Goal: Information Seeking & Learning: Compare options

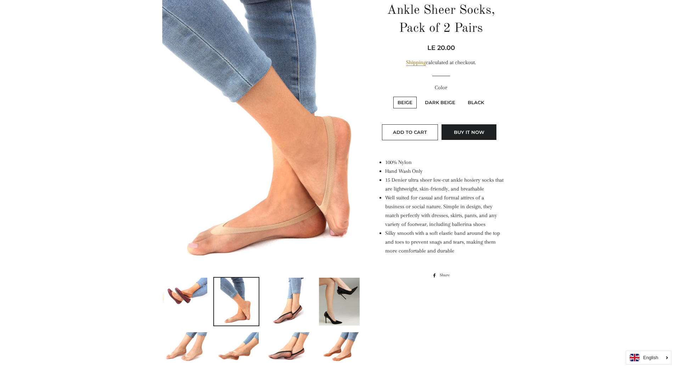
scroll to position [106, 0]
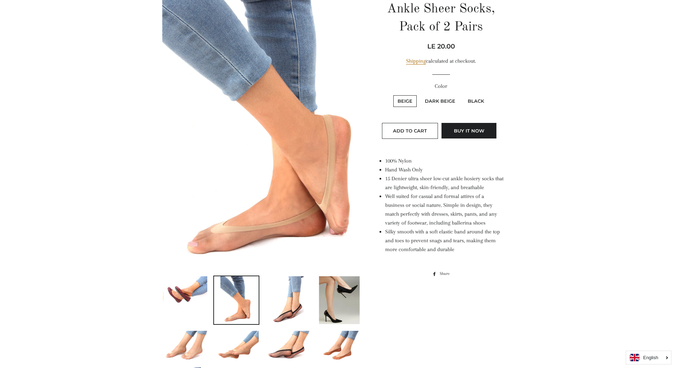
click at [436, 99] on label "Dark Beige" at bounding box center [440, 101] width 39 height 12
click at [420, 95] on Beige "Dark Beige" at bounding box center [420, 94] width 0 height 0
radio Beige "true"
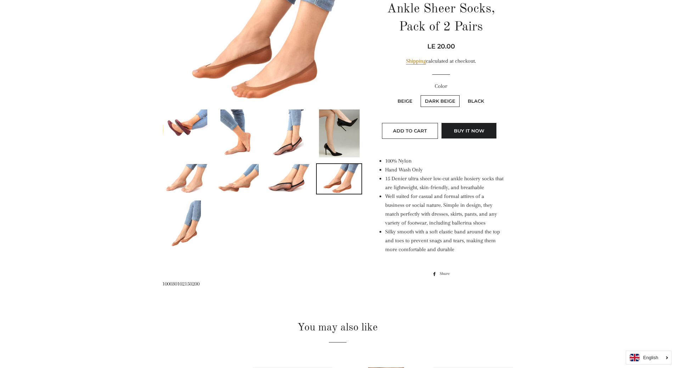
click at [477, 98] on label "Black" at bounding box center [476, 101] width 25 height 12
click at [463, 95] on input "Black" at bounding box center [463, 94] width 0 height 0
radio input "true"
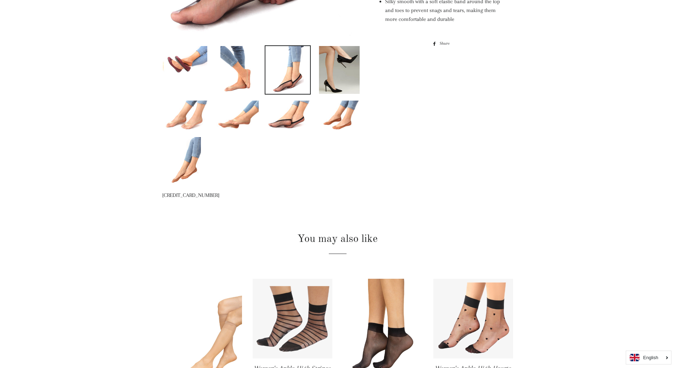
scroll to position [336, 0]
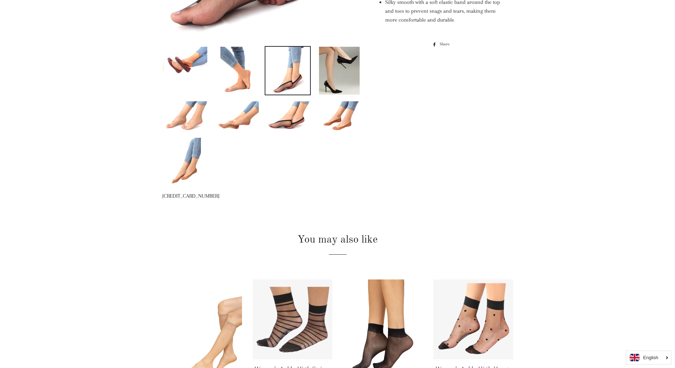
click at [278, 121] on img at bounding box center [288, 116] width 45 height 30
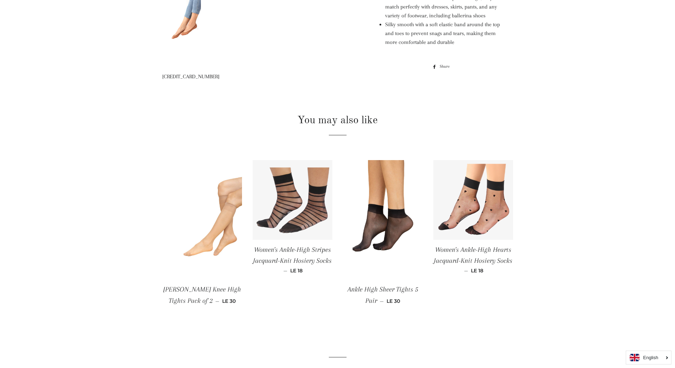
scroll to position [319, 0]
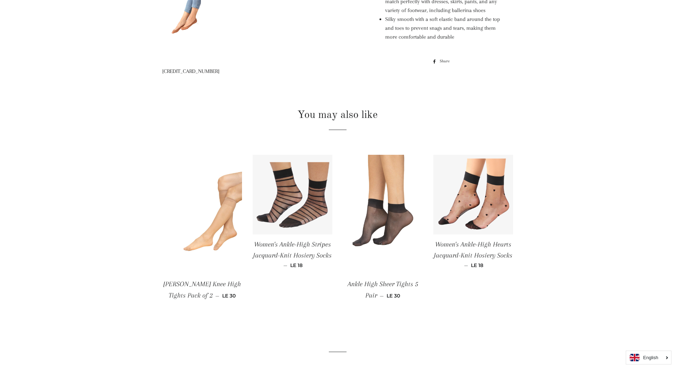
click at [392, 223] on img at bounding box center [383, 215] width 80 height 120
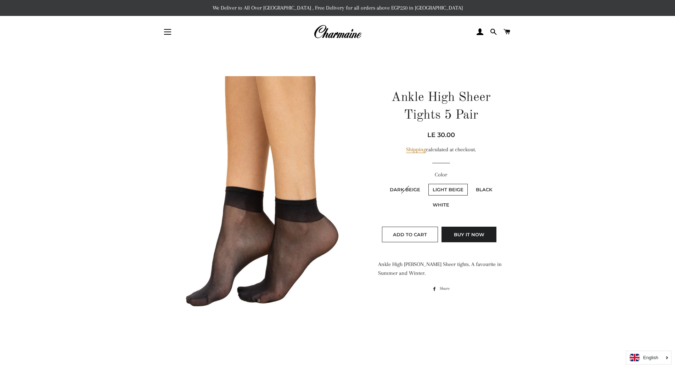
click at [481, 190] on label "Black" at bounding box center [484, 190] width 25 height 12
click at [471, 183] on input "Black" at bounding box center [471, 183] width 0 height 0
radio input "true"
click at [446, 208] on label "White" at bounding box center [441, 205] width 25 height 12
click at [428, 199] on input "White" at bounding box center [428, 198] width 0 height 0
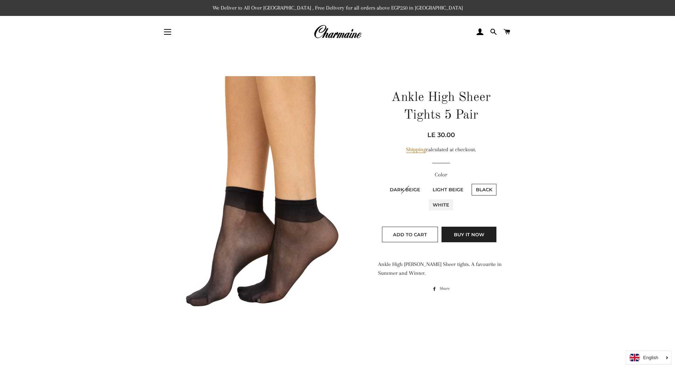
radio input "true"
click at [483, 191] on label "Black" at bounding box center [484, 190] width 25 height 12
click at [471, 183] on input "Black" at bounding box center [471, 183] width 0 height 0
radio input "true"
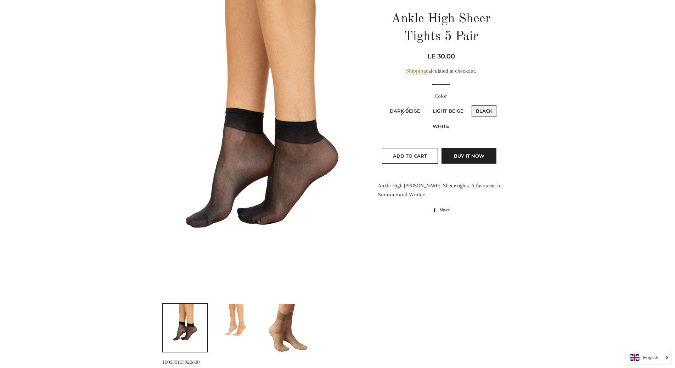
scroll to position [248, 0]
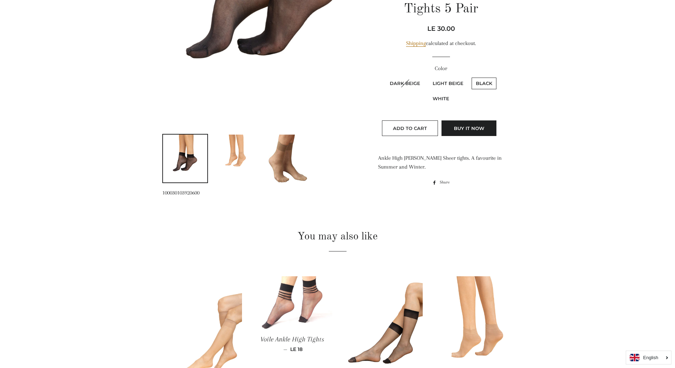
click at [219, 164] on link at bounding box center [236, 158] width 46 height 49
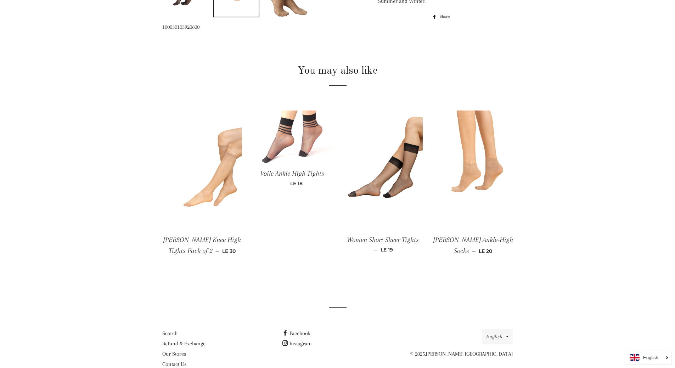
scroll to position [431, 0]
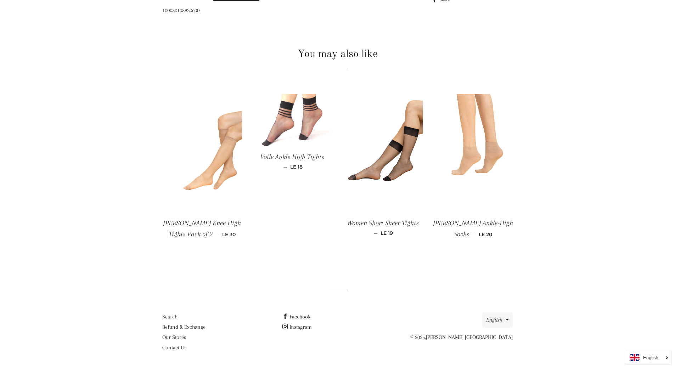
click at [479, 156] on img at bounding box center [474, 154] width 80 height 120
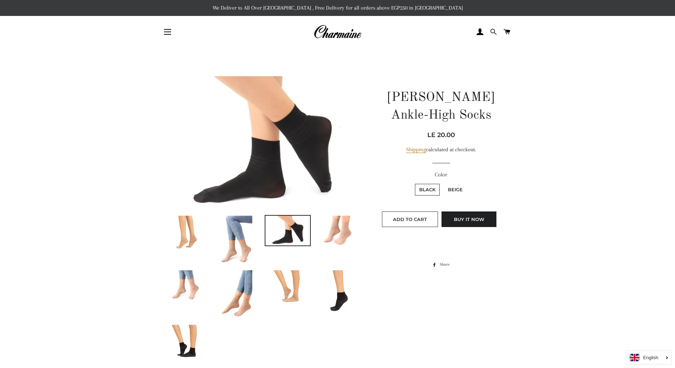
click at [497, 29] on link "Search" at bounding box center [493, 31] width 12 height 21
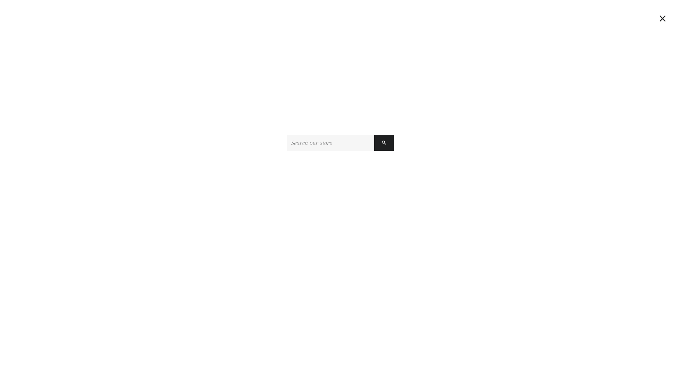
click at [300, 145] on input "Search our store" at bounding box center [330, 143] width 87 height 16
type input "socks"
click at [380, 145] on button "Search" at bounding box center [383, 143] width 19 height 16
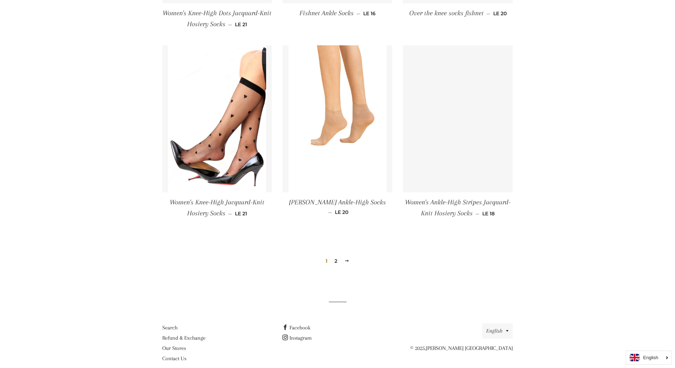
scroll to position [705, 0]
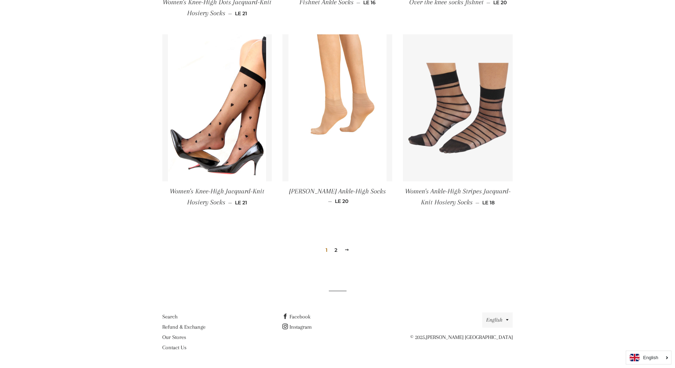
click at [335, 250] on link "2" at bounding box center [336, 250] width 9 height 11
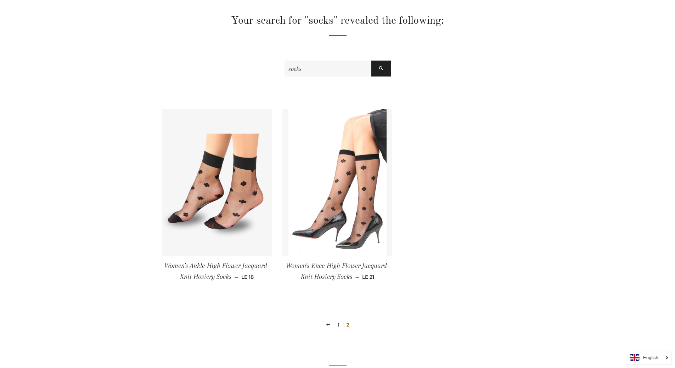
scroll to position [138, 0]
